Goal: Find contact information: Obtain details needed to contact an individual or organization

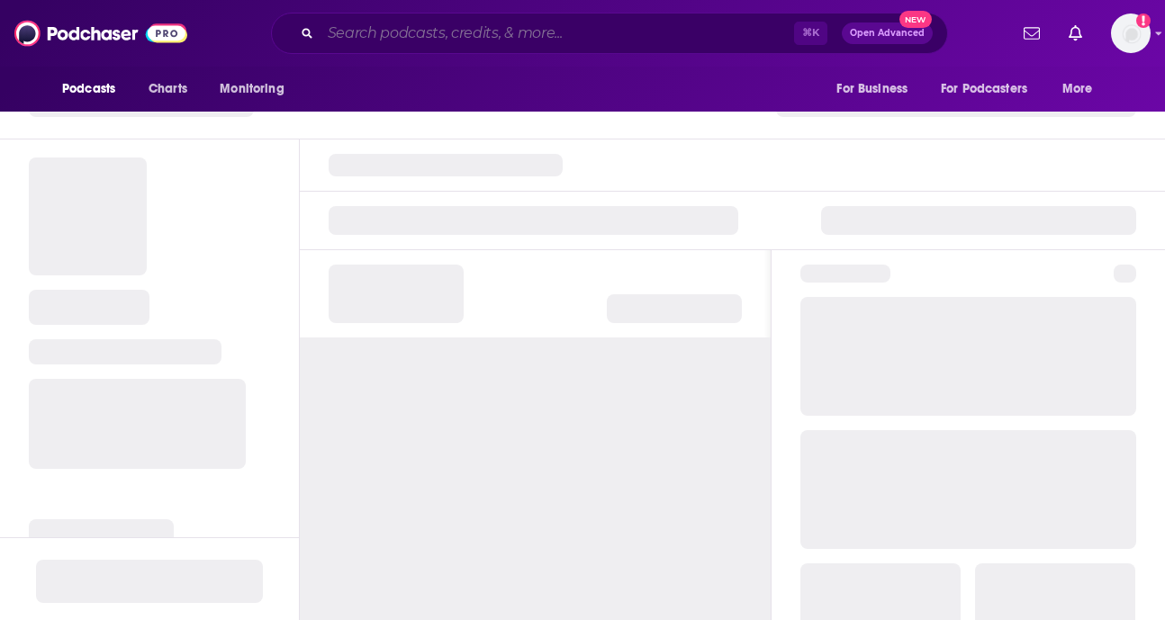
click at [429, 41] on input "Search podcasts, credits, & more..." at bounding box center [558, 33] width 474 height 29
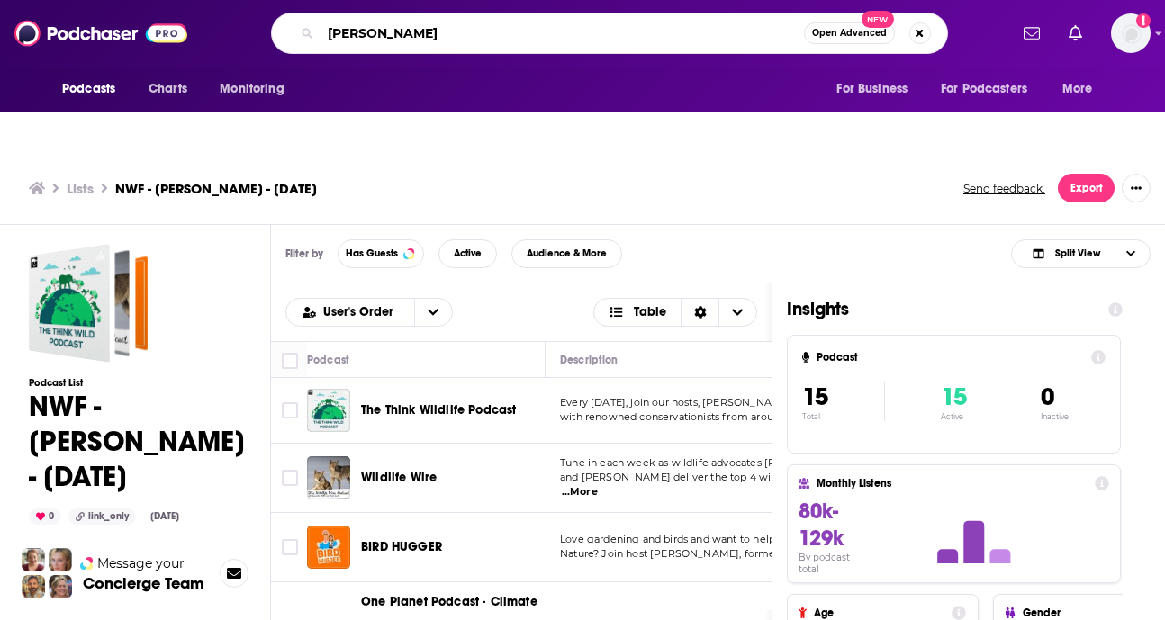
type input "[PERSON_NAME]"
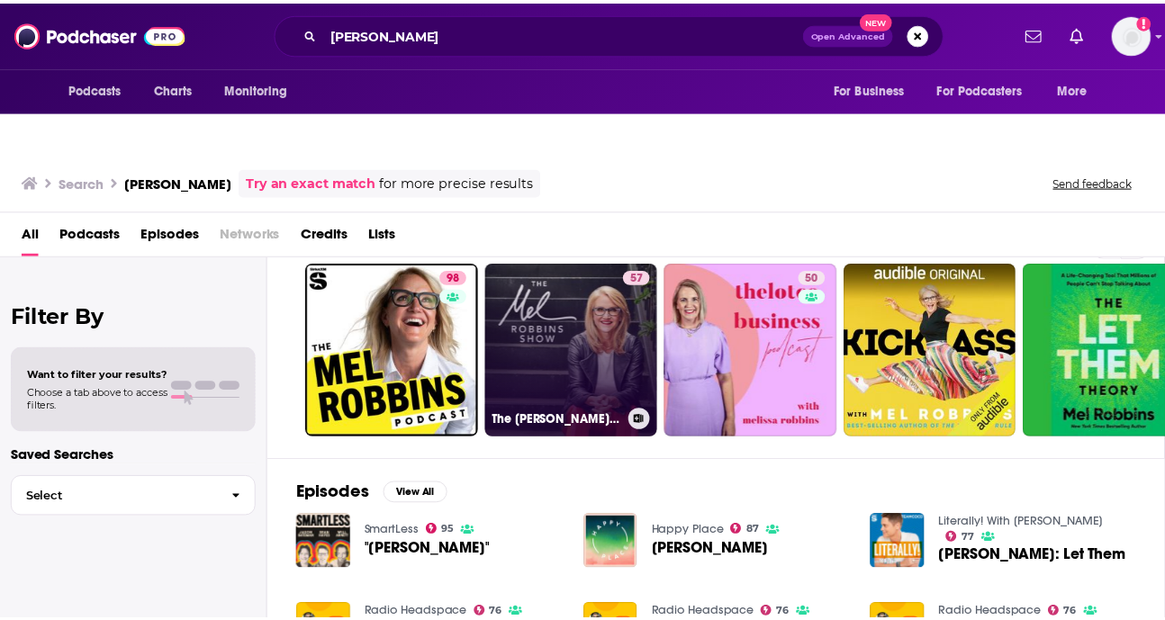
scroll to position [38, 0]
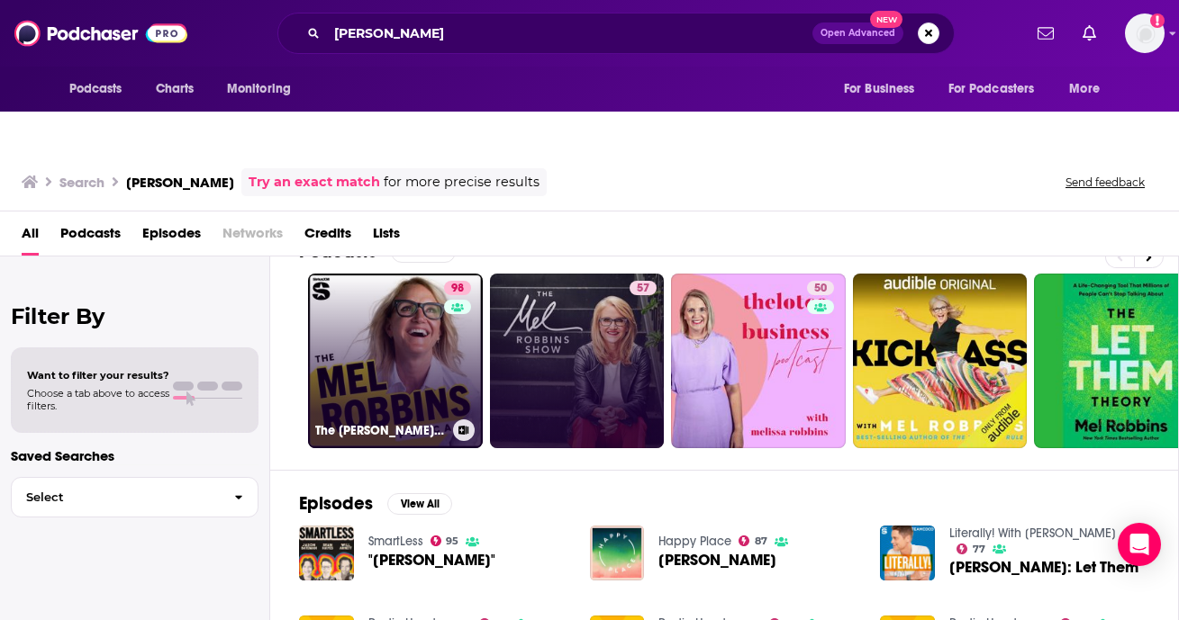
click at [379, 330] on link "98 The [PERSON_NAME] Podcast" at bounding box center [395, 361] width 175 height 175
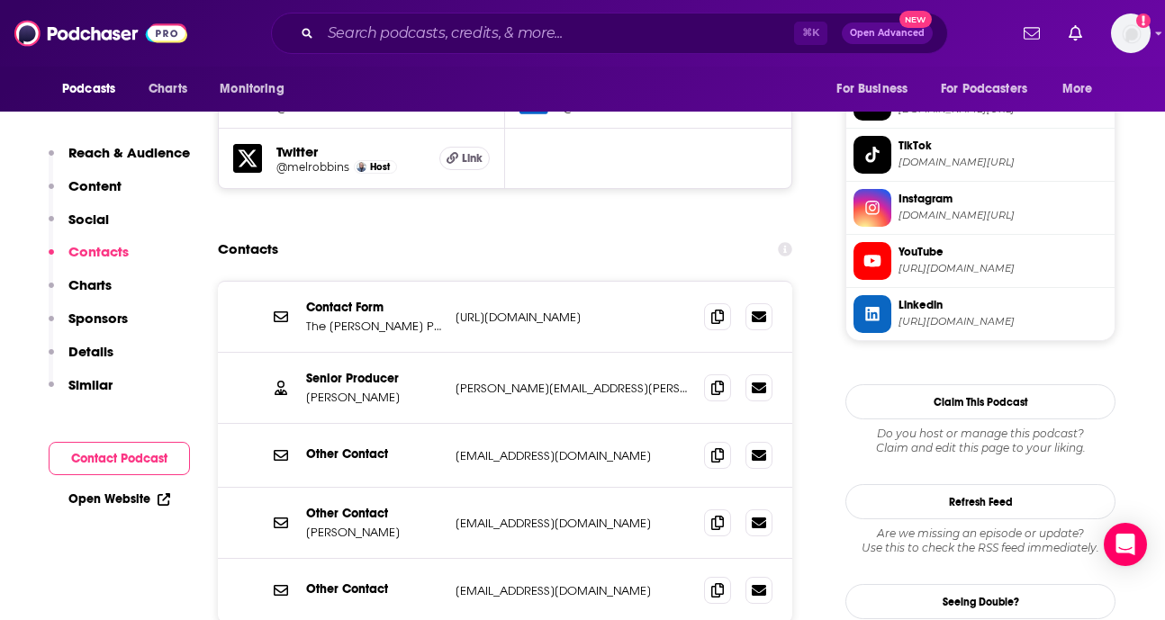
scroll to position [1812, 0]
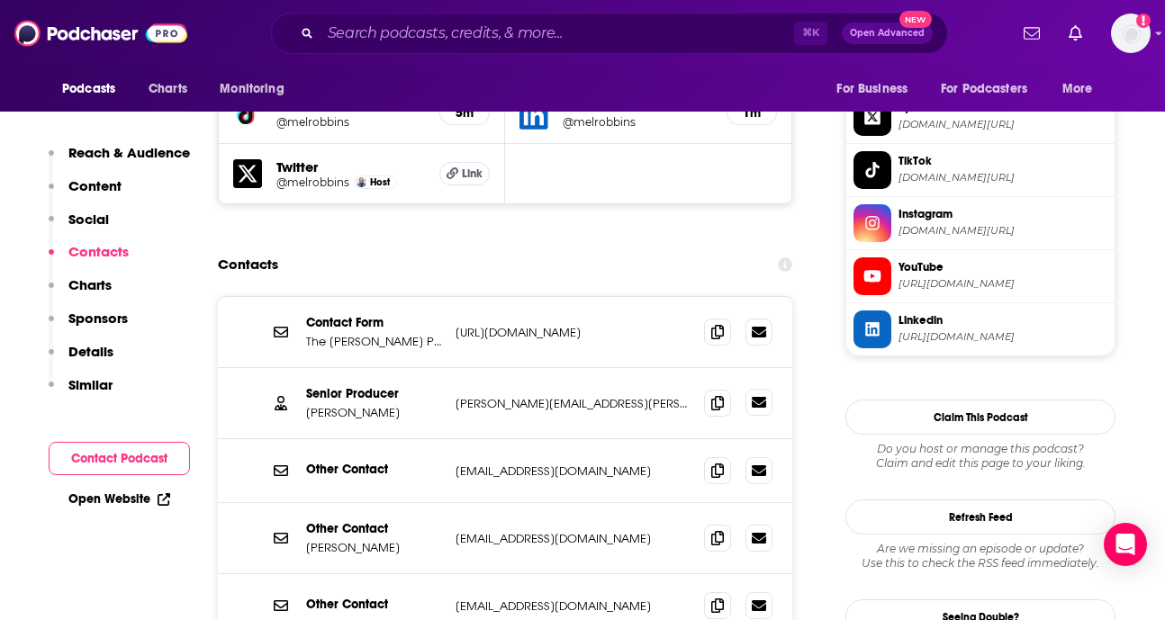
click at [761, 395] on icon at bounding box center [759, 402] width 14 height 14
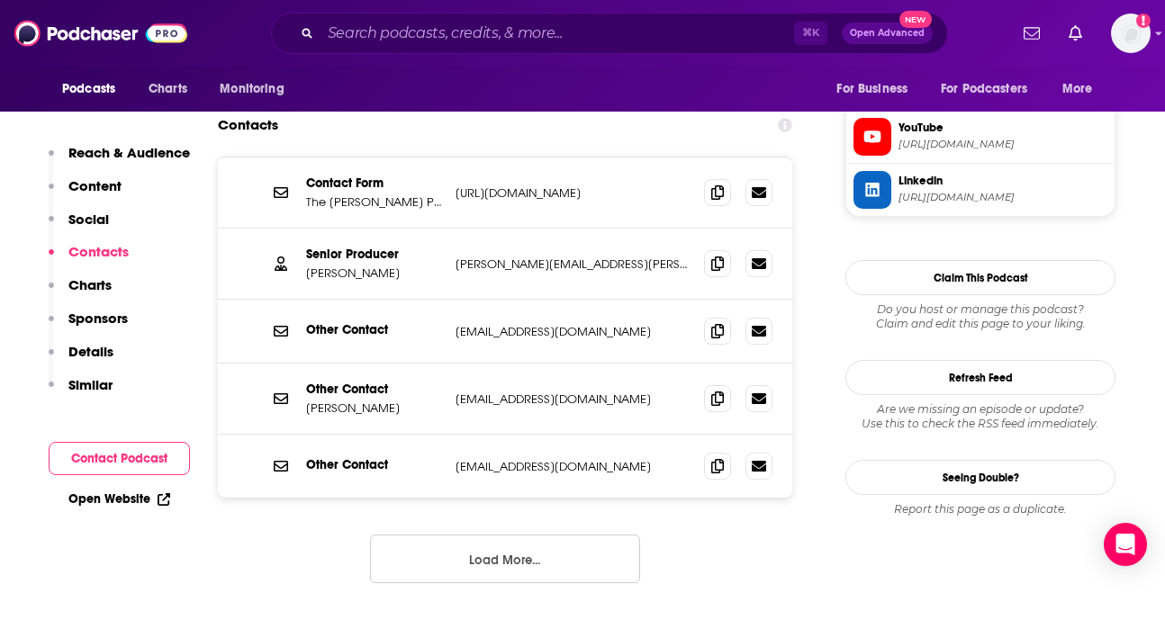
scroll to position [2012, 0]
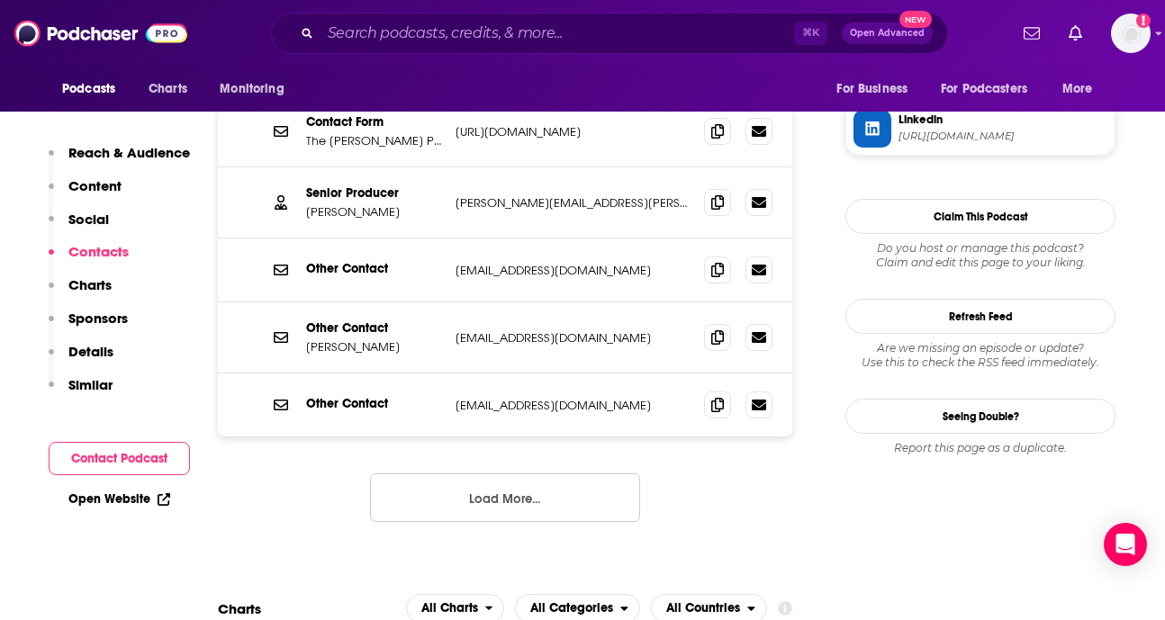
click at [515, 474] on button "Load More..." at bounding box center [505, 498] width 270 height 49
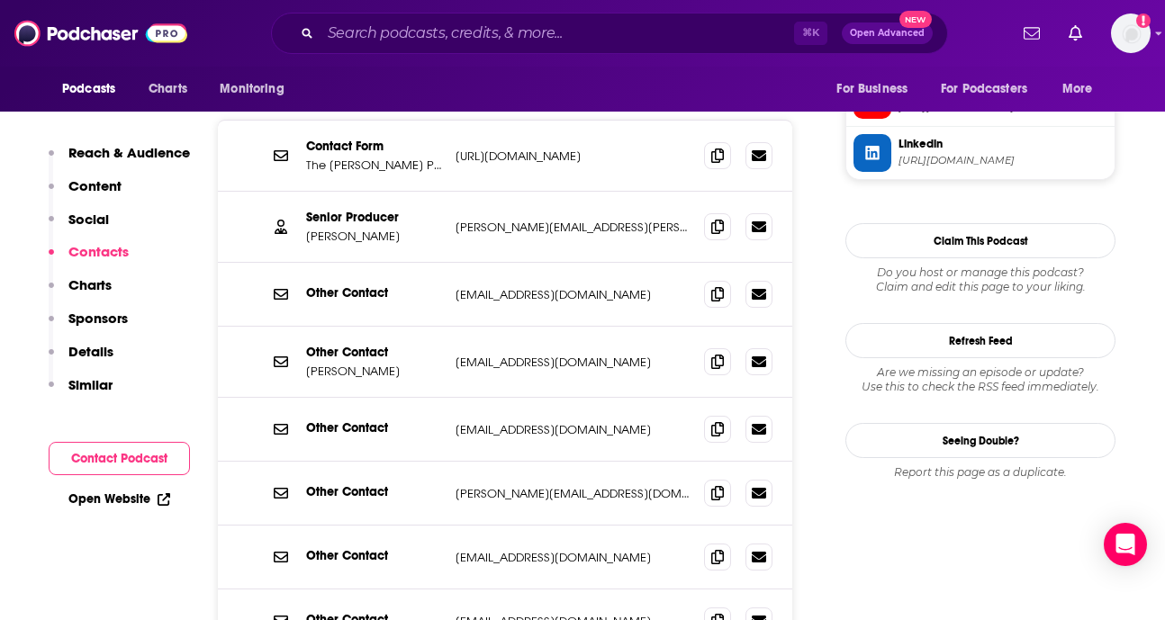
scroll to position [1918, 0]
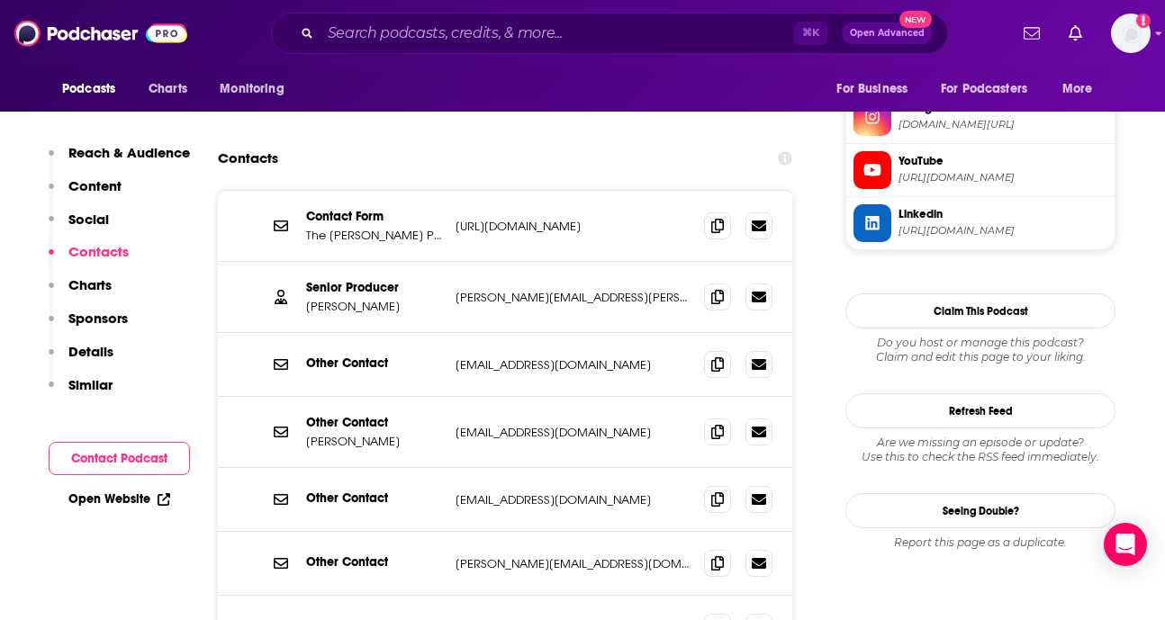
click at [465, 556] on p "[PERSON_NAME][EMAIL_ADDRESS][DOMAIN_NAME]" at bounding box center [573, 563] width 234 height 15
click at [522, 556] on p "[PERSON_NAME][EMAIL_ADDRESS][DOMAIN_NAME]" at bounding box center [573, 563] width 234 height 15
click at [466, 556] on p "[PERSON_NAME][EMAIL_ADDRESS][DOMAIN_NAME]" at bounding box center [573, 563] width 234 height 15
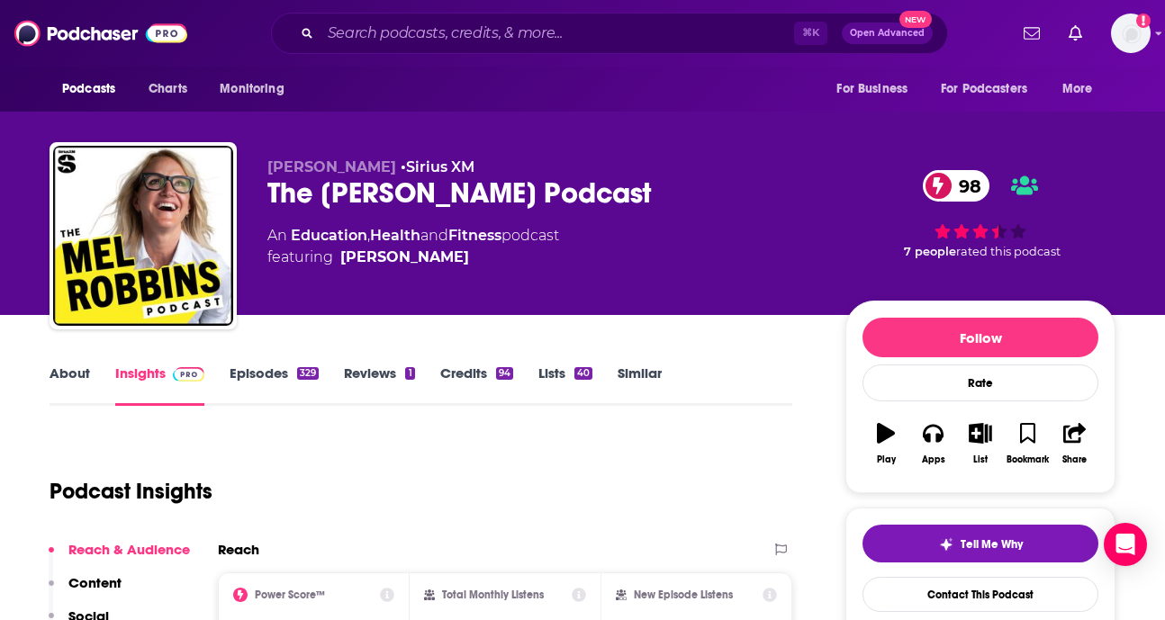
scroll to position [21, 0]
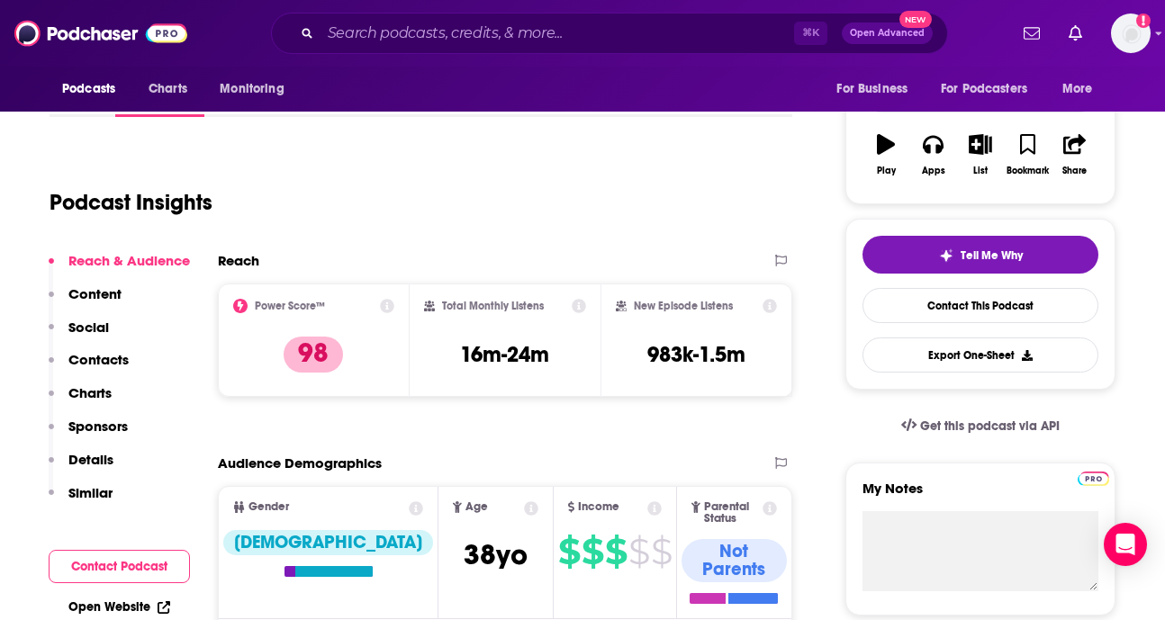
click at [86, 351] on p "Contacts" at bounding box center [98, 359] width 60 height 17
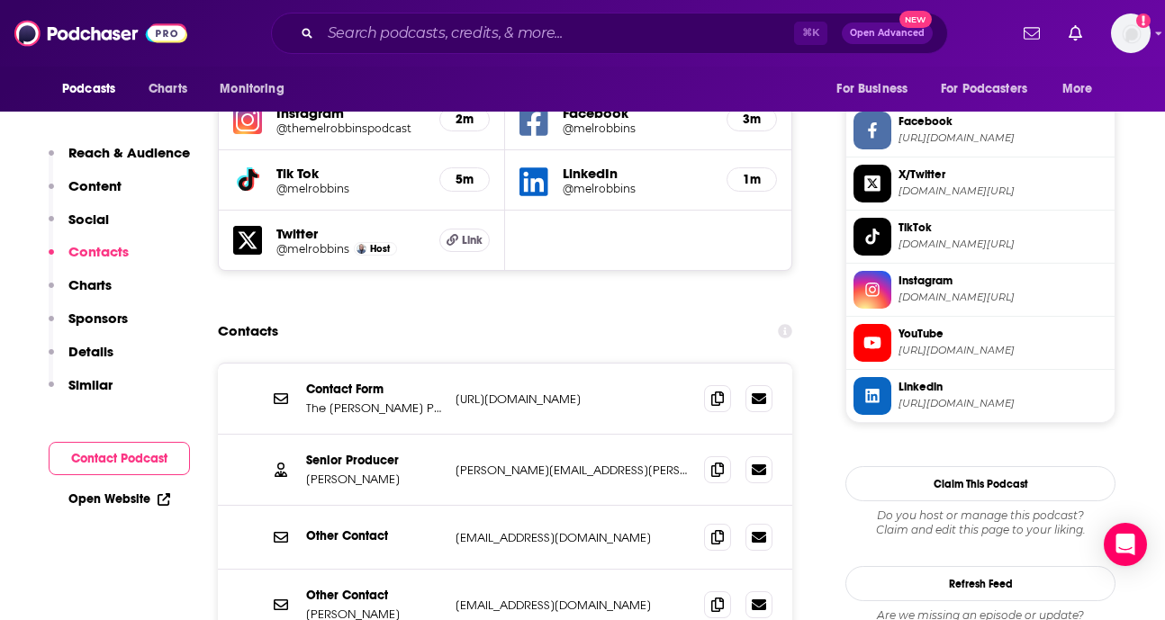
scroll to position [1746, 0]
click at [96, 457] on button "Contact Podcast" at bounding box center [119, 458] width 141 height 33
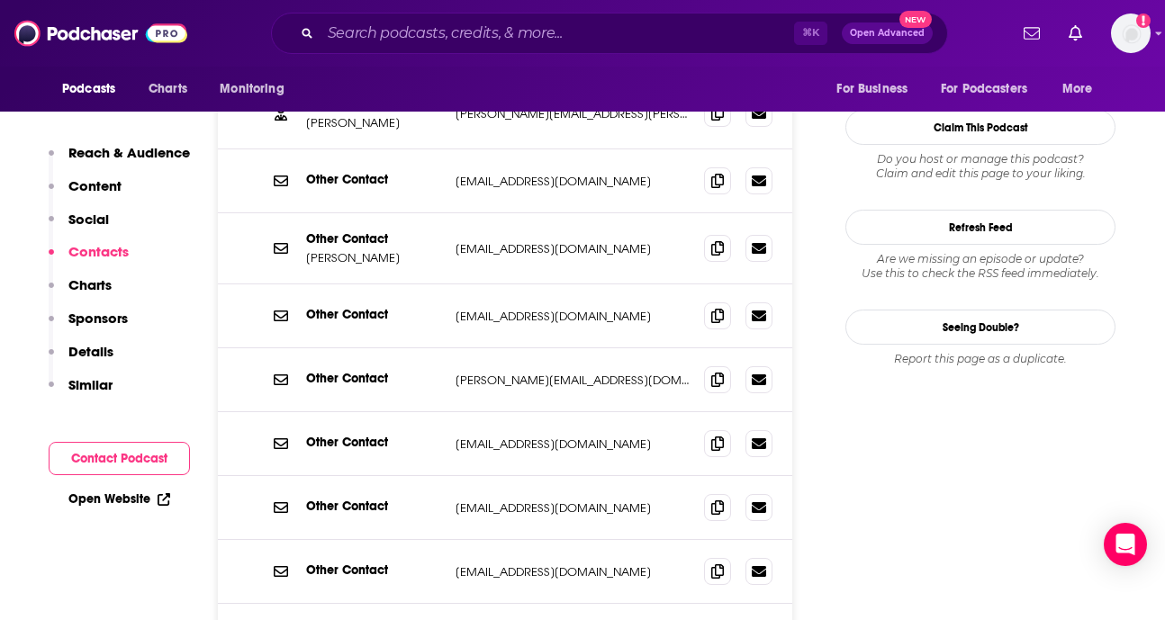
scroll to position [2123, 0]
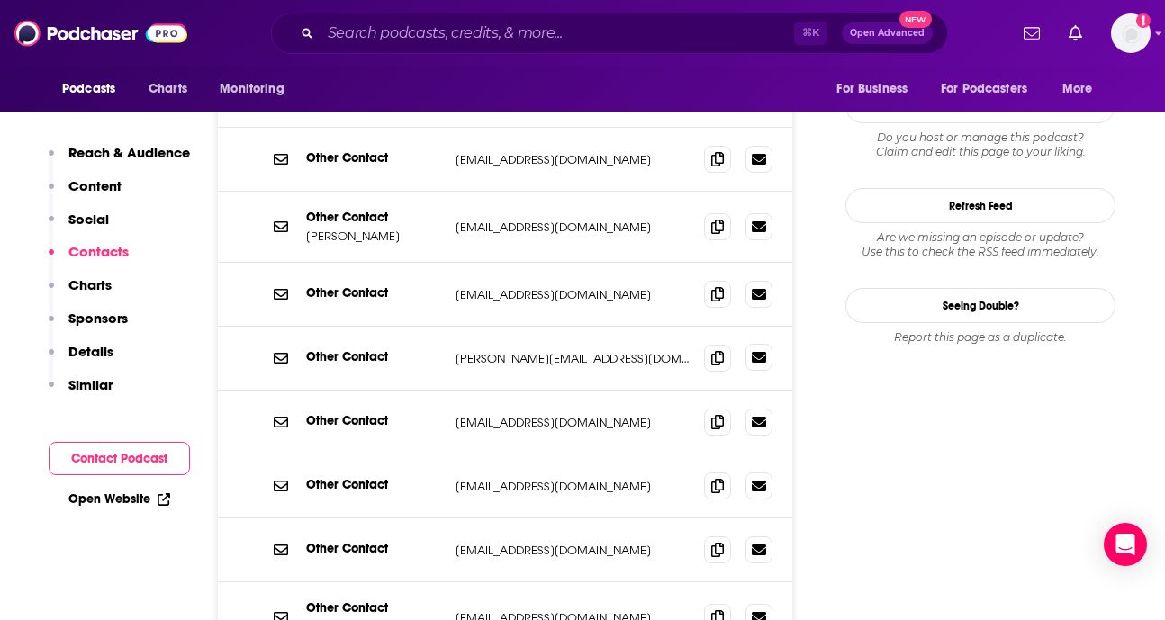
click at [752, 352] on icon at bounding box center [759, 357] width 14 height 11
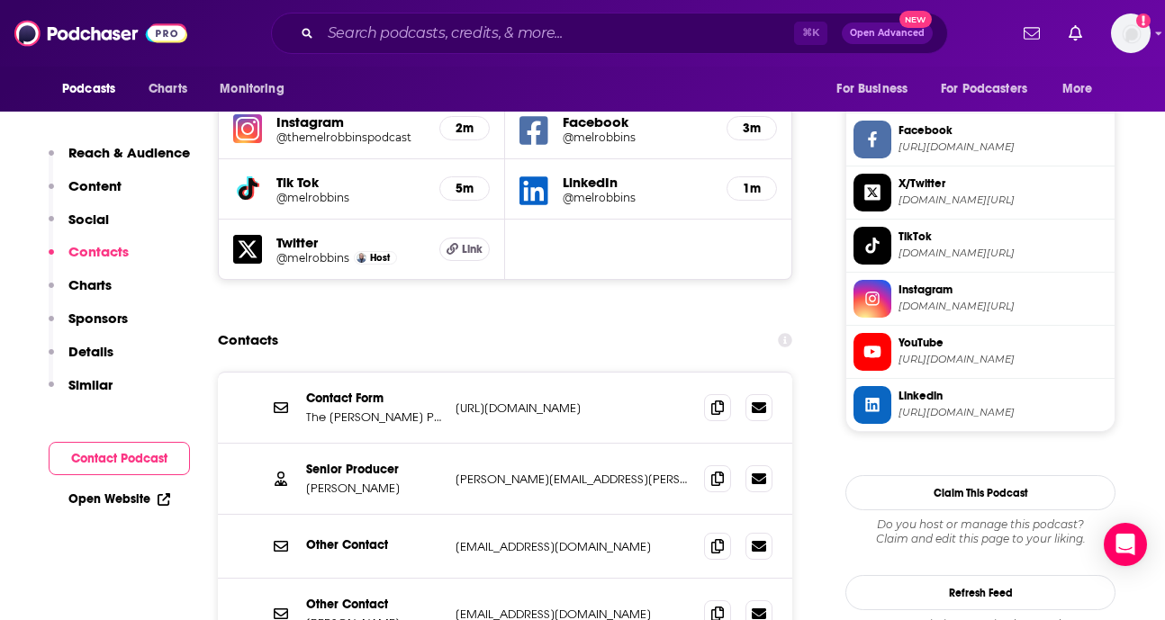
scroll to position [1410, 0]
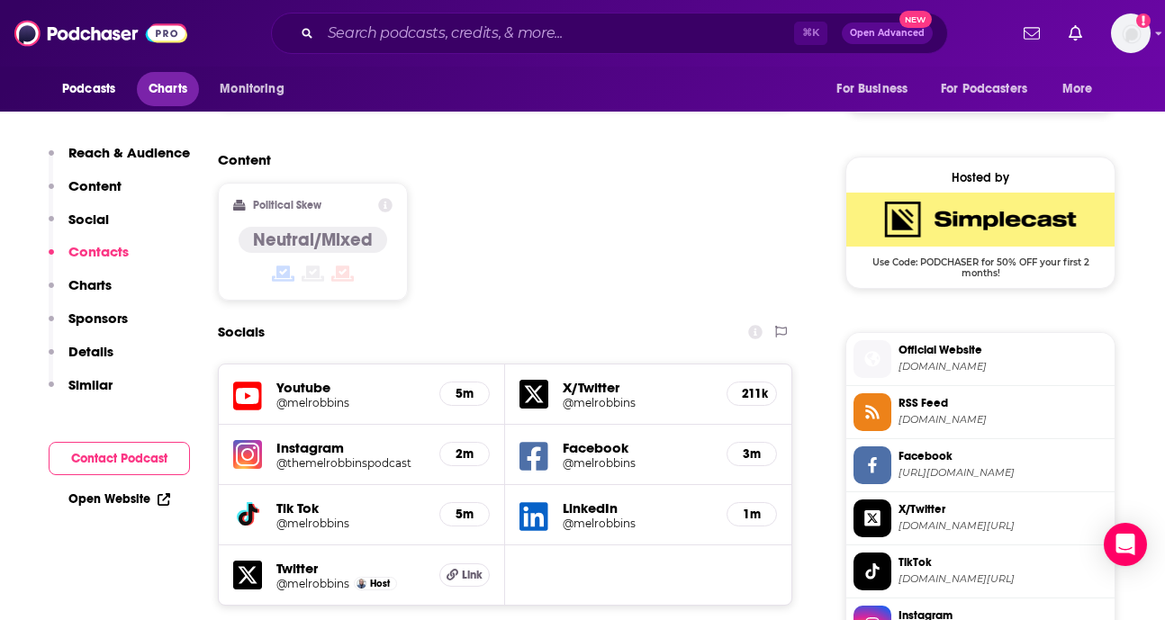
click at [180, 93] on span "Charts" at bounding box center [168, 89] width 39 height 25
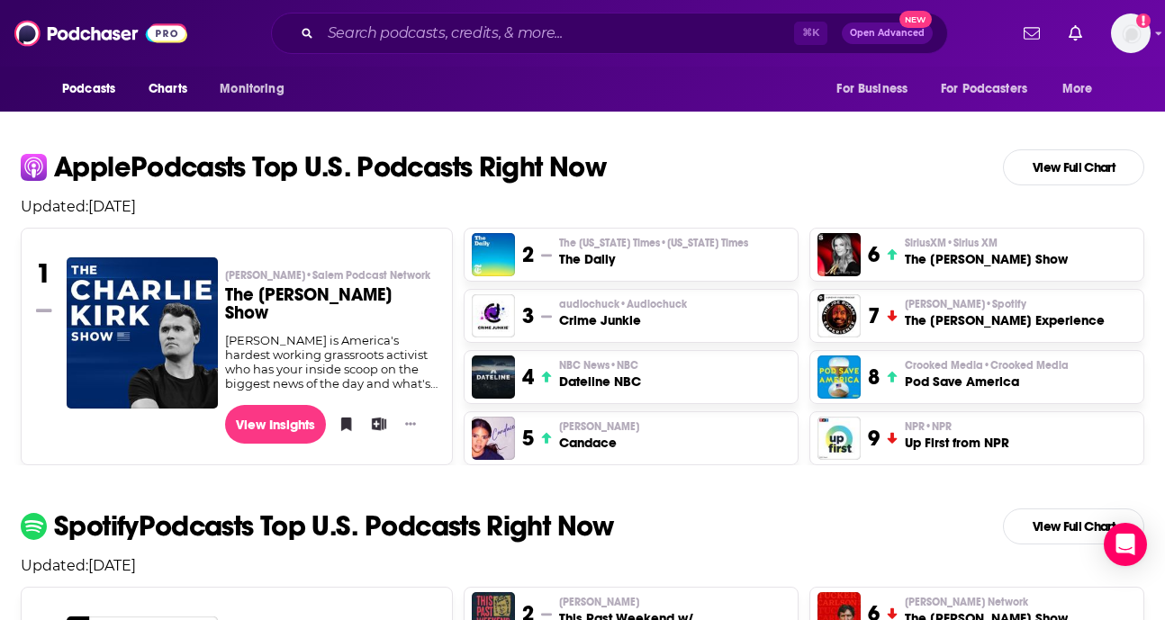
scroll to position [441, 0]
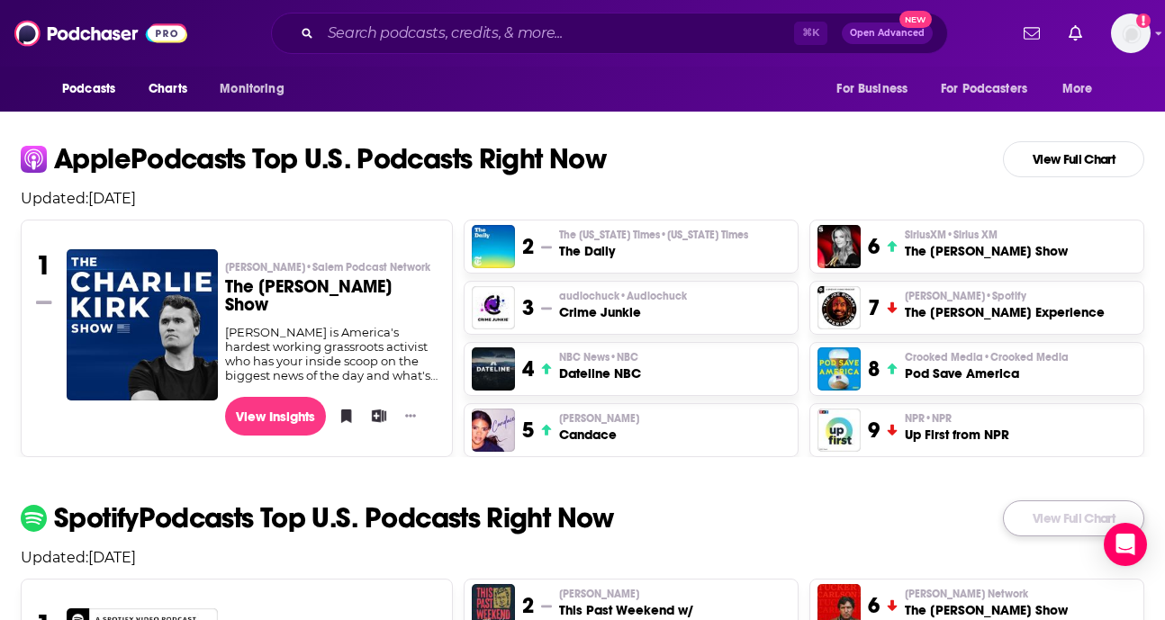
click at [1039, 501] on link "View Full Chart" at bounding box center [1073, 519] width 141 height 36
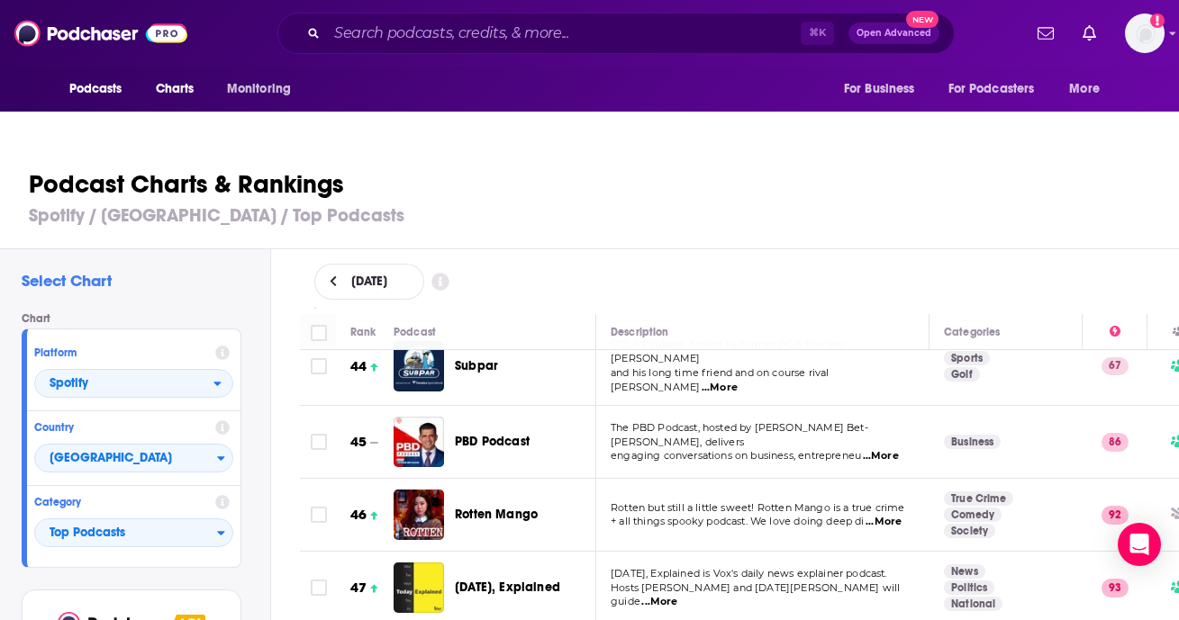
scroll to position [3186, 0]
